Goal: Information Seeking & Learning: Understand process/instructions

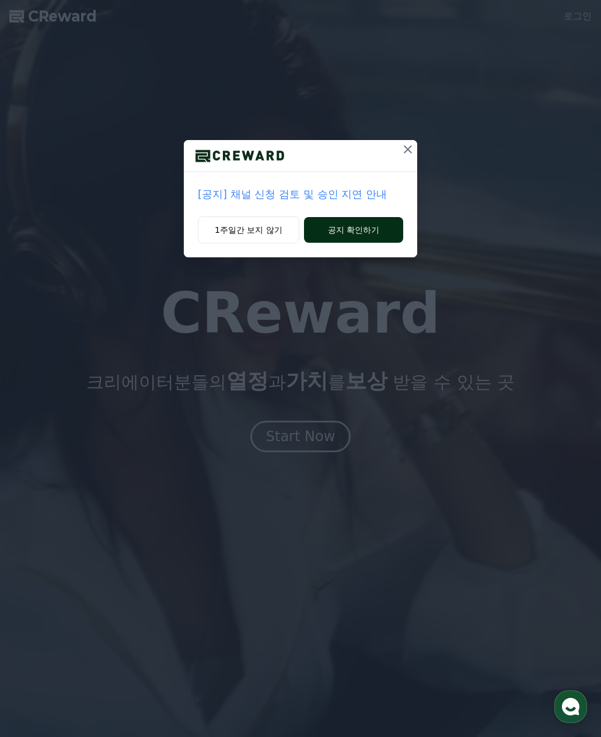
click at [336, 227] on button "공지 확인하기" at bounding box center [353, 230] width 99 height 26
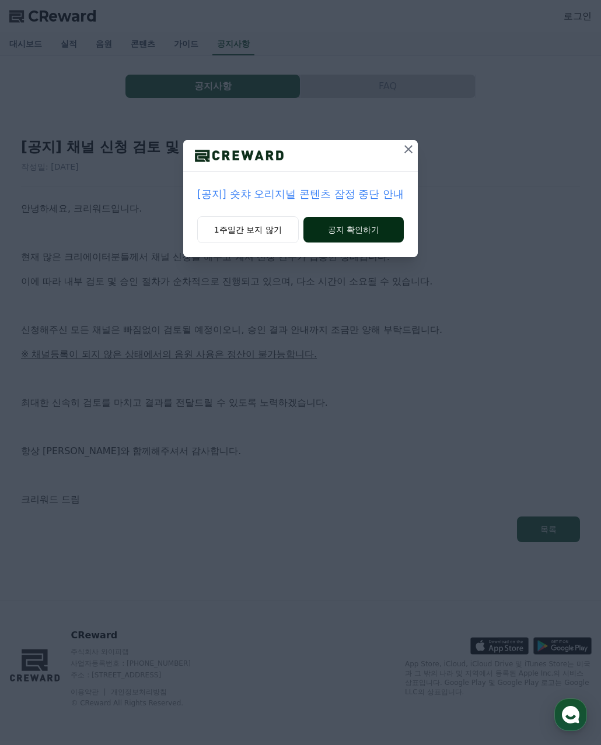
click at [345, 226] on button "공지 확인하기" at bounding box center [353, 230] width 101 height 26
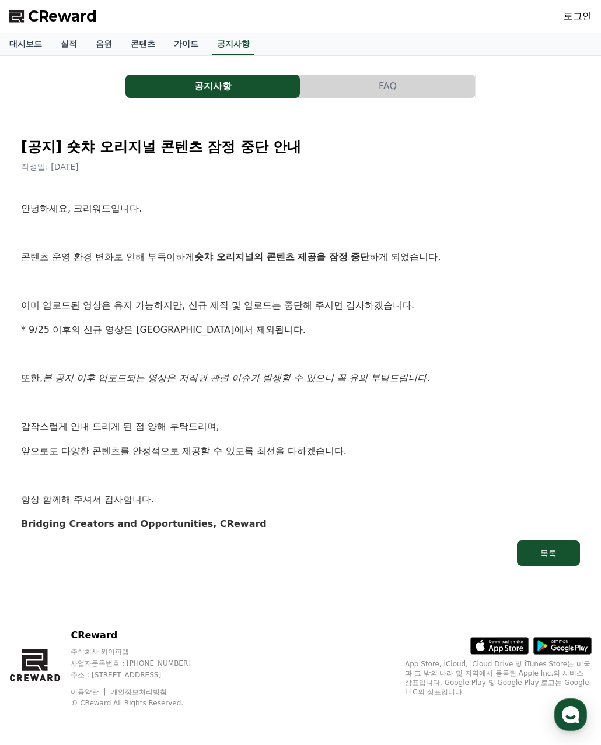
drag, startPoint x: 117, startPoint y: 269, endPoint x: 363, endPoint y: 278, distance: 246.8
click at [363, 278] on div "안녕하세요, 크리워드입니다. 콘텐츠 운영 환경 변화로 인해 부득이하게 숏챠 오리지널의 콘텐츠 제공을 잠정 중단 하게 되었습니다. 이미 업로드된…" at bounding box center [300, 366] width 559 height 330
click at [196, 42] on link "가이드" at bounding box center [185, 44] width 43 height 22
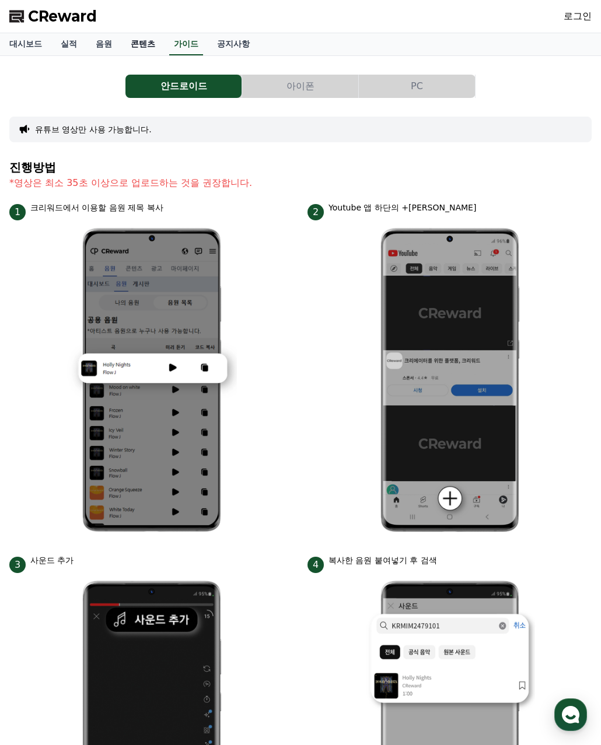
click at [138, 41] on link "콘텐츠" at bounding box center [142, 44] width 43 height 22
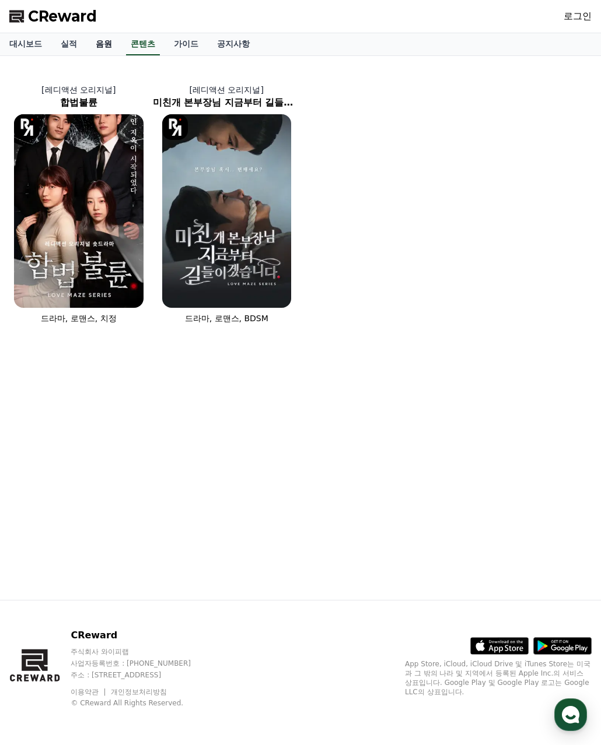
click at [118, 44] on link "음원" at bounding box center [103, 44] width 35 height 22
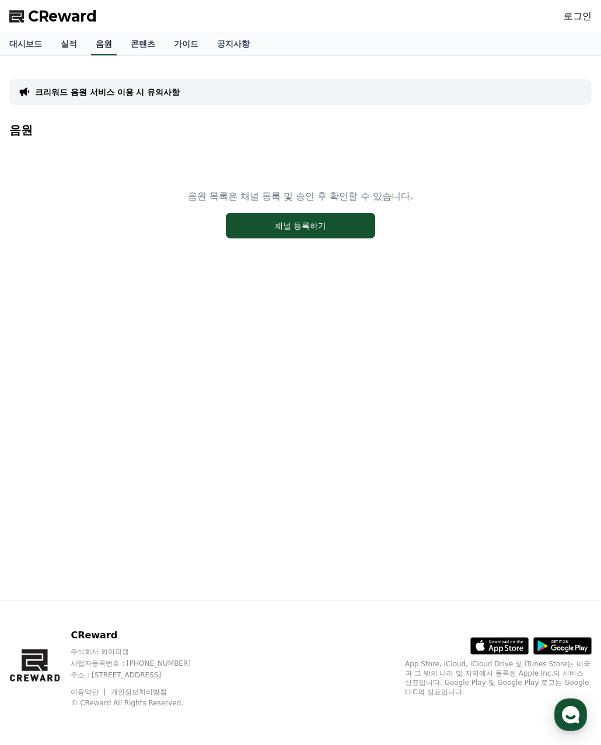
click at [100, 44] on link "음원" at bounding box center [104, 44] width 26 height 22
click at [69, 43] on link "실적" at bounding box center [68, 44] width 35 height 22
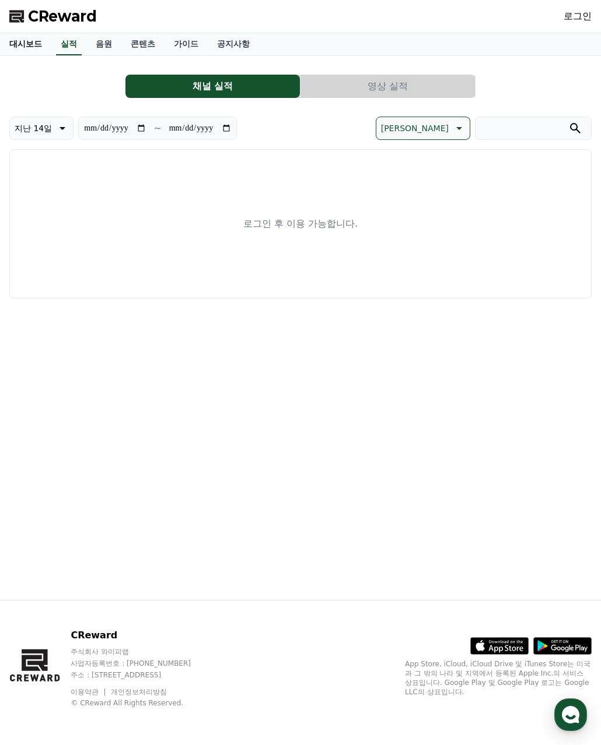
click at [9, 43] on link "대시보드" at bounding box center [25, 44] width 51 height 22
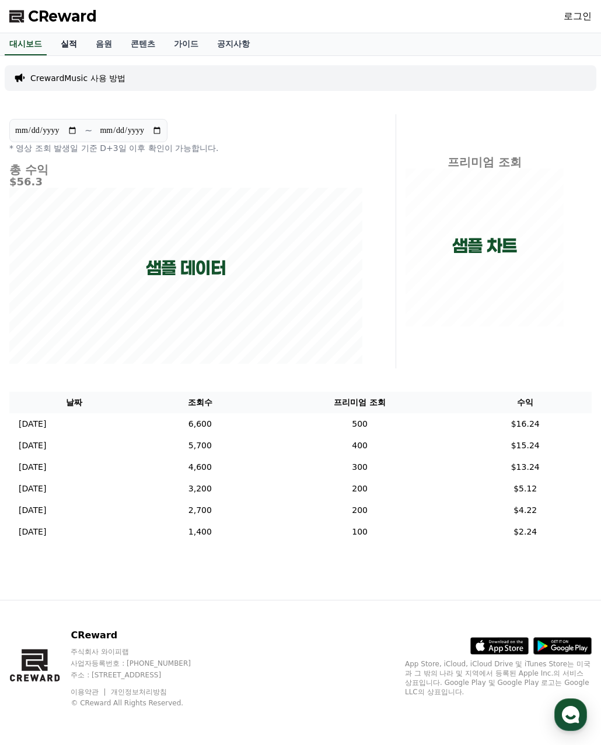
click at [76, 41] on link "실적" at bounding box center [68, 44] width 35 height 22
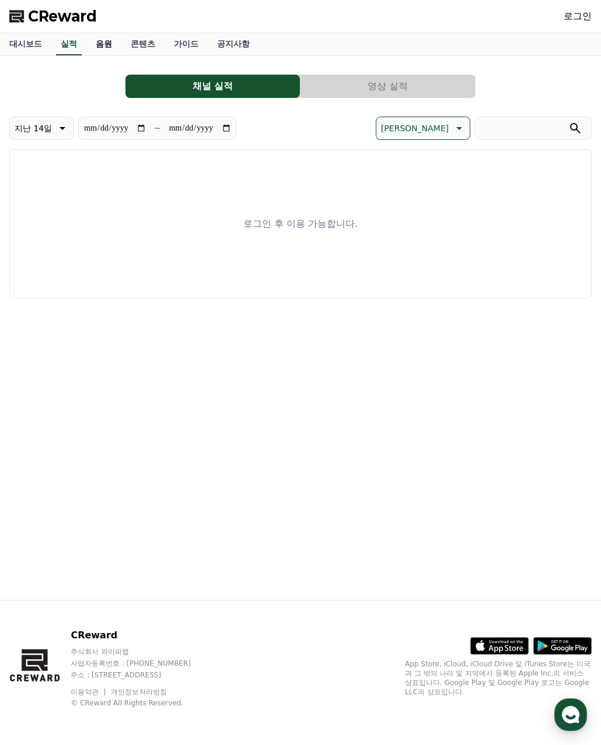
click at [118, 41] on link "음원" at bounding box center [103, 44] width 35 height 22
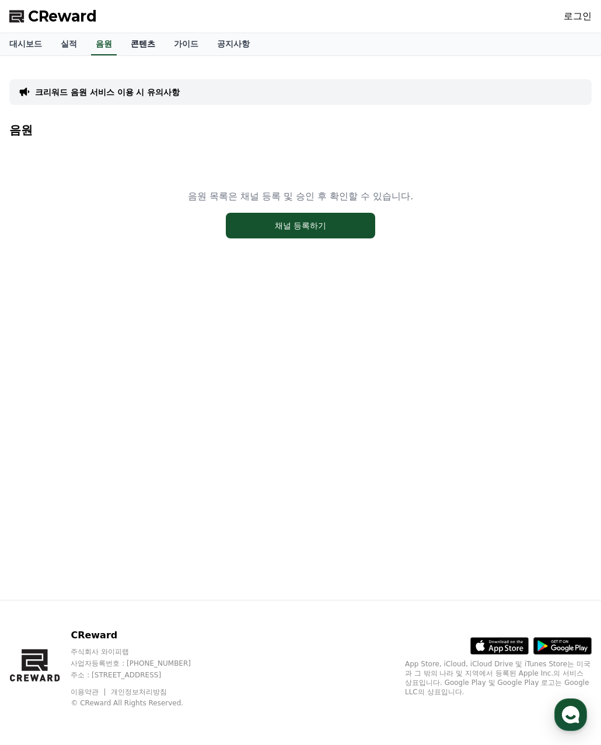
click at [162, 43] on link "콘텐츠" at bounding box center [142, 44] width 43 height 22
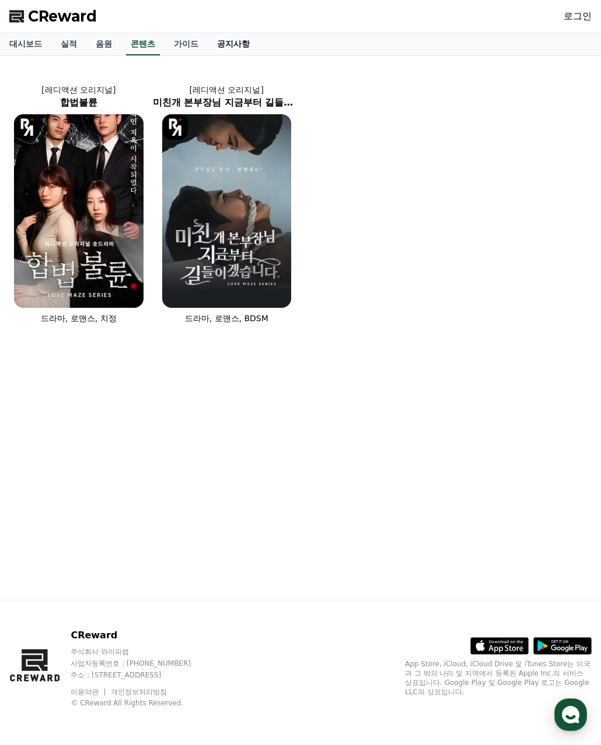
click at [225, 45] on link "공지사항" at bounding box center [233, 44] width 51 height 22
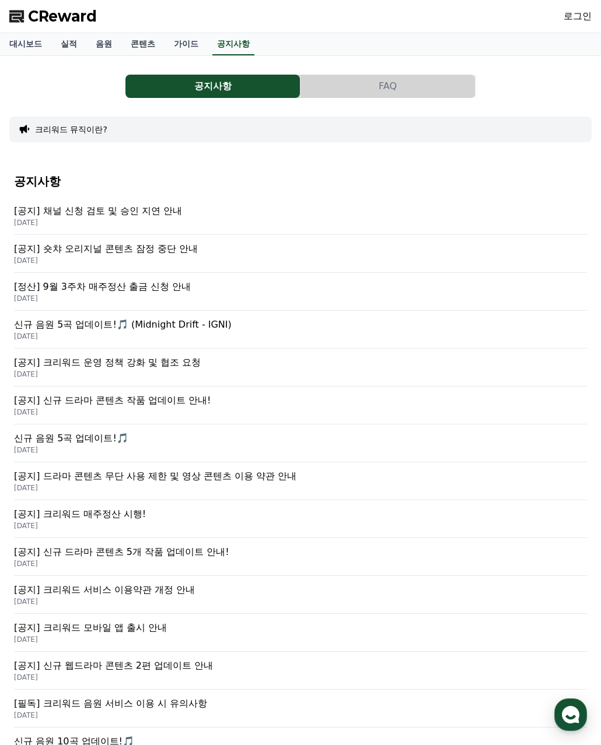
click at [349, 87] on button "FAQ" at bounding box center [387, 86] width 174 height 23
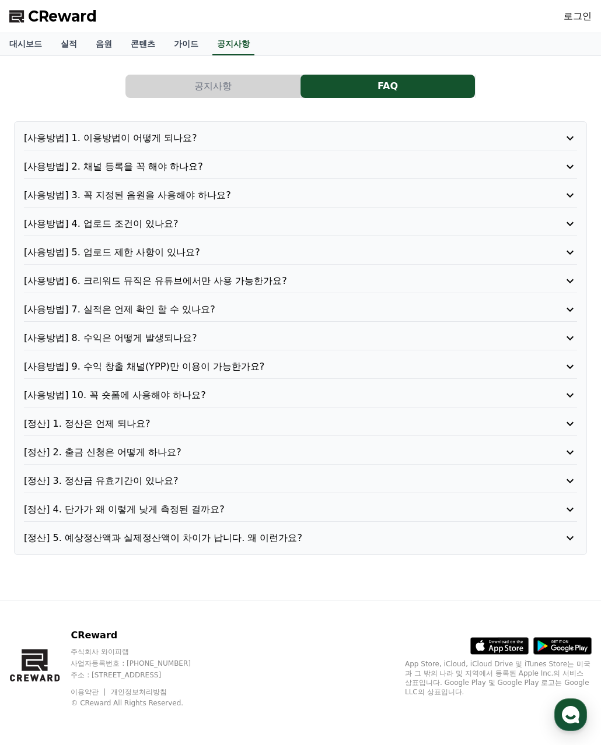
click at [219, 142] on p "[사용방법] 1. 이용방법이 어떻게 되나요?" at bounding box center [278, 138] width 509 height 14
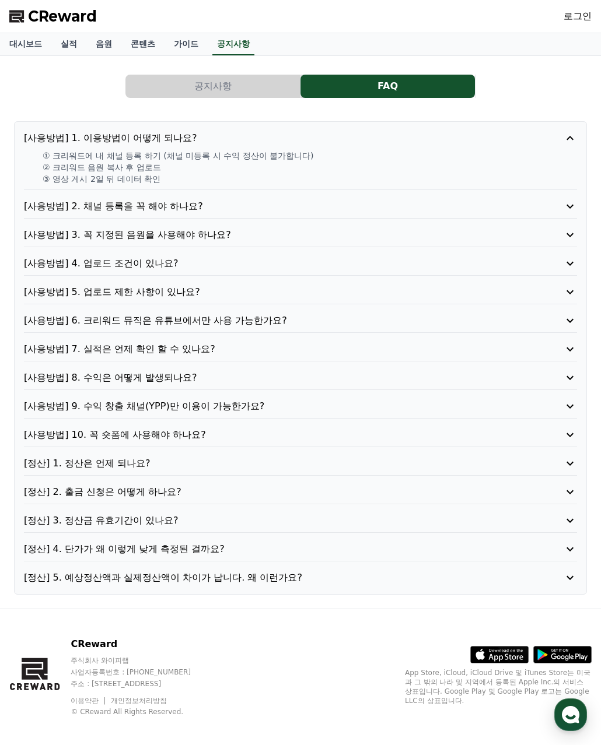
click at [240, 73] on div "공지사항 FAQ [사용방법] 1. 이용방법이 어떻게 되나요? ① 크리워드에 내 채널 등록 하기 (채널 미등록 시 수익 정산이 불가합니다) ② …" at bounding box center [300, 332] width 582 height 534
click at [236, 90] on button "공지사항" at bounding box center [212, 86] width 174 height 23
